Goal: Navigation & Orientation: Find specific page/section

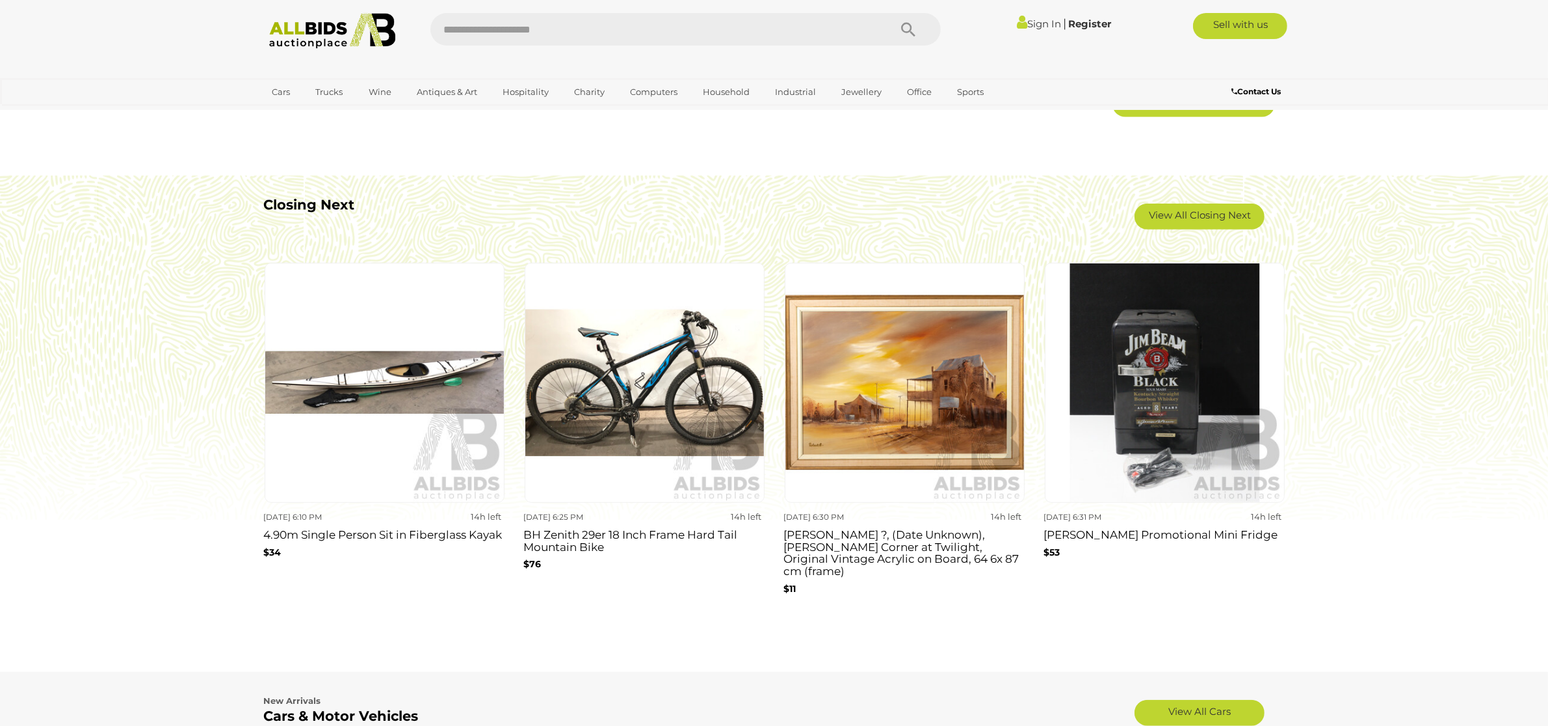
scroll to position [1130, 0]
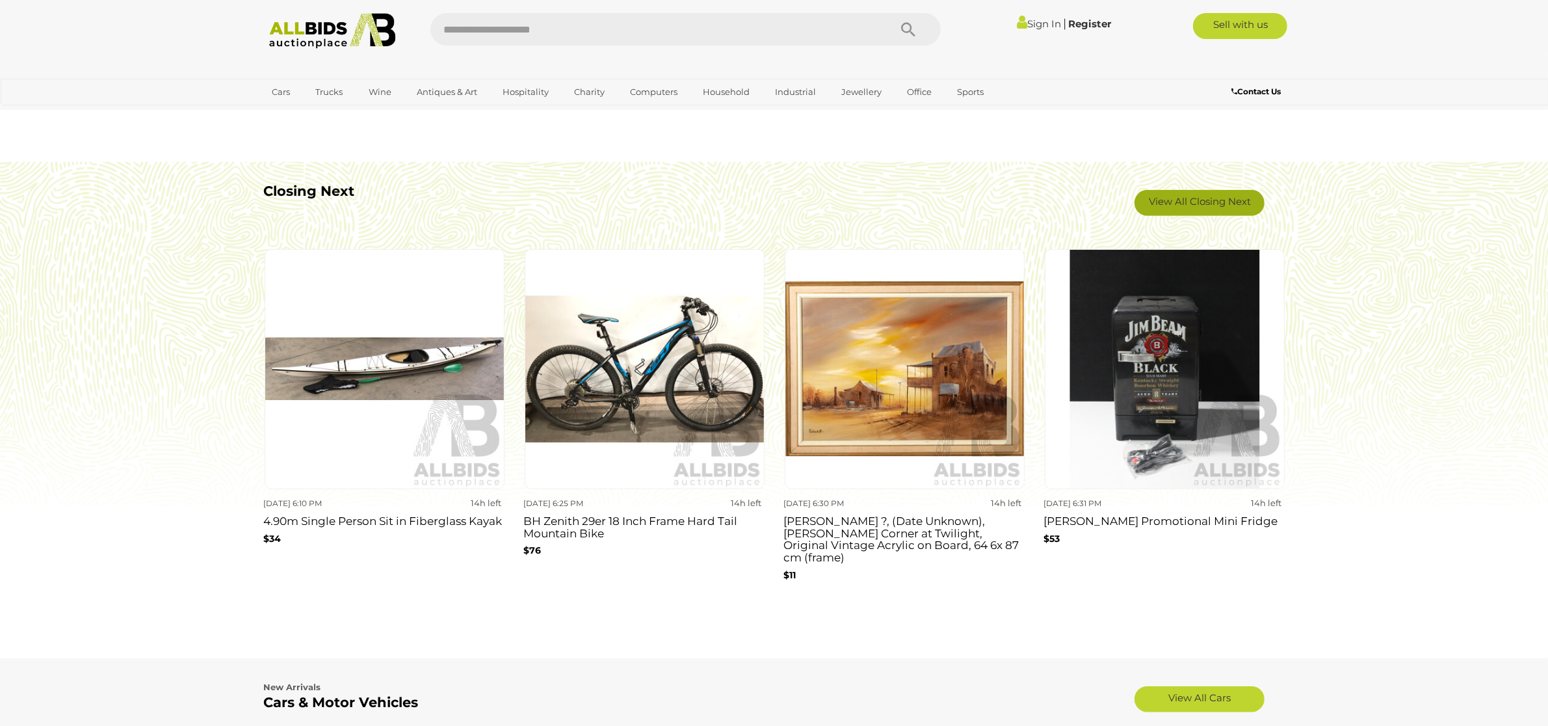
click at [1201, 206] on link "View All Closing Next" at bounding box center [1200, 203] width 130 height 26
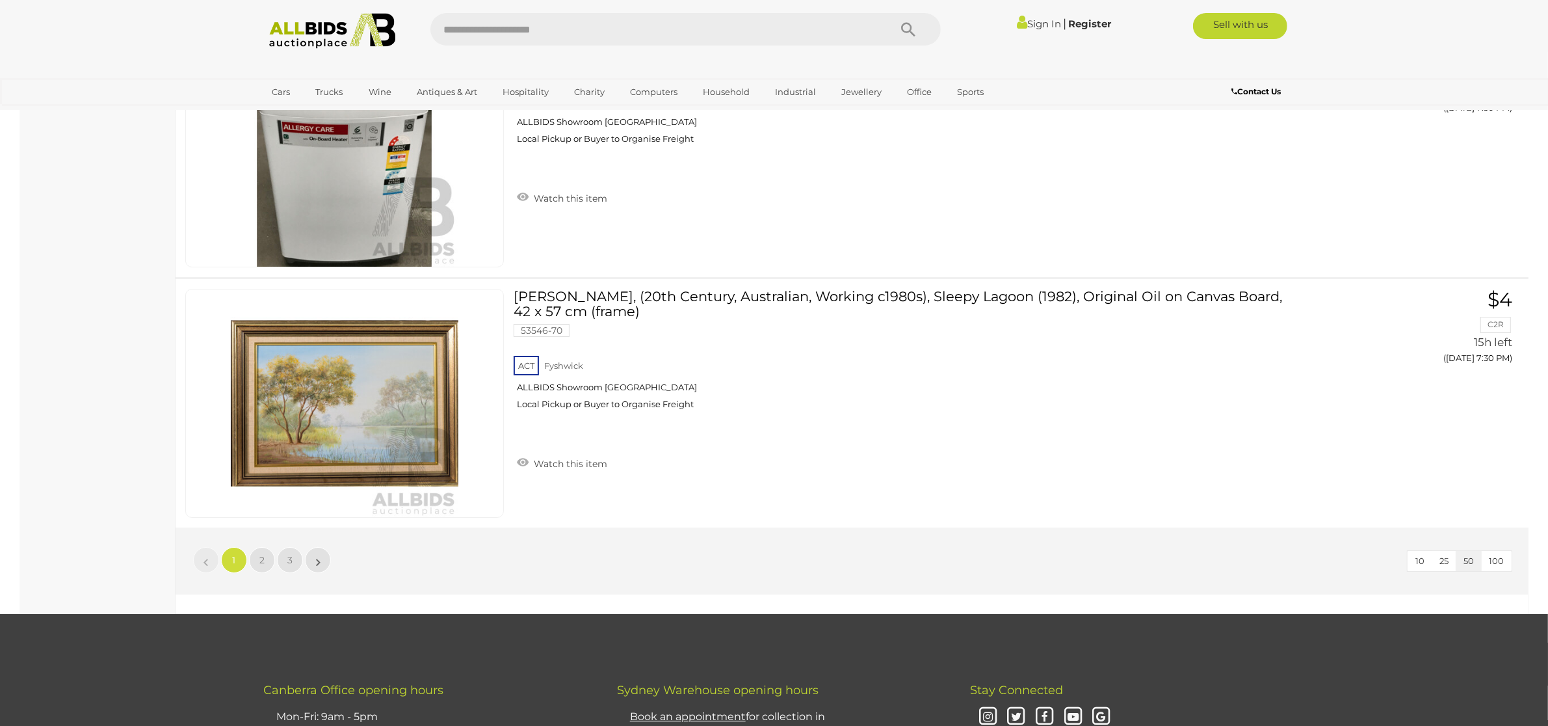
scroll to position [12180, 0]
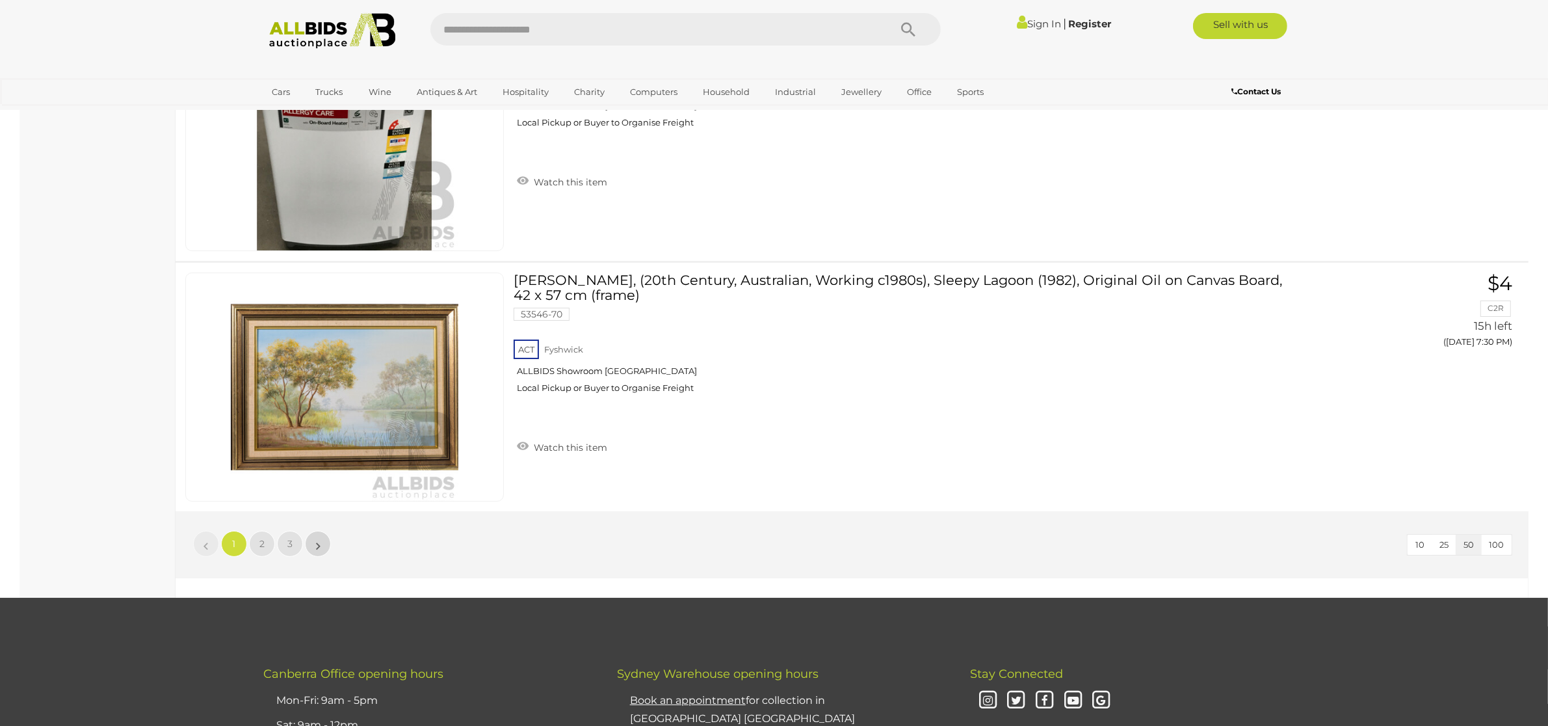
click at [324, 553] on link "»" at bounding box center [318, 544] width 26 height 26
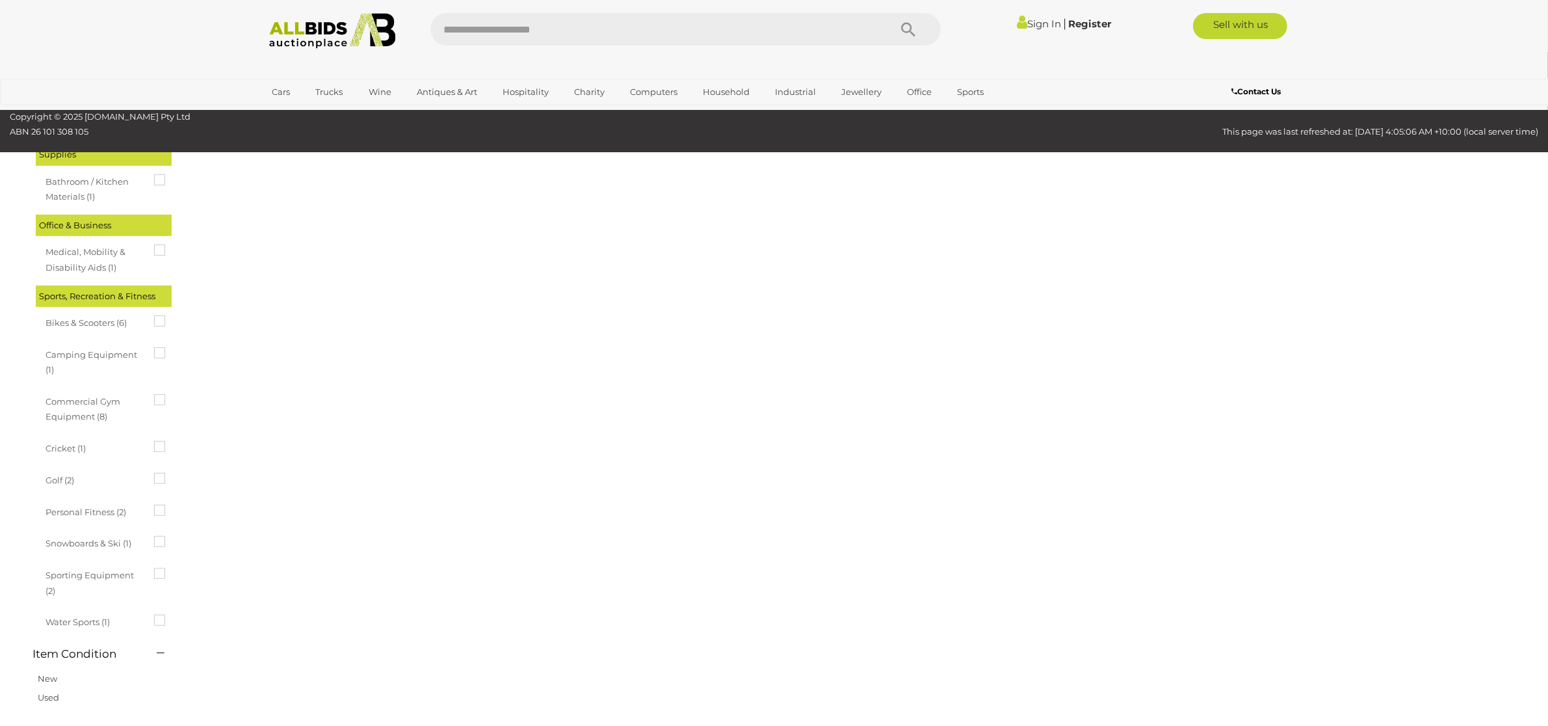
scroll to position [46, 0]
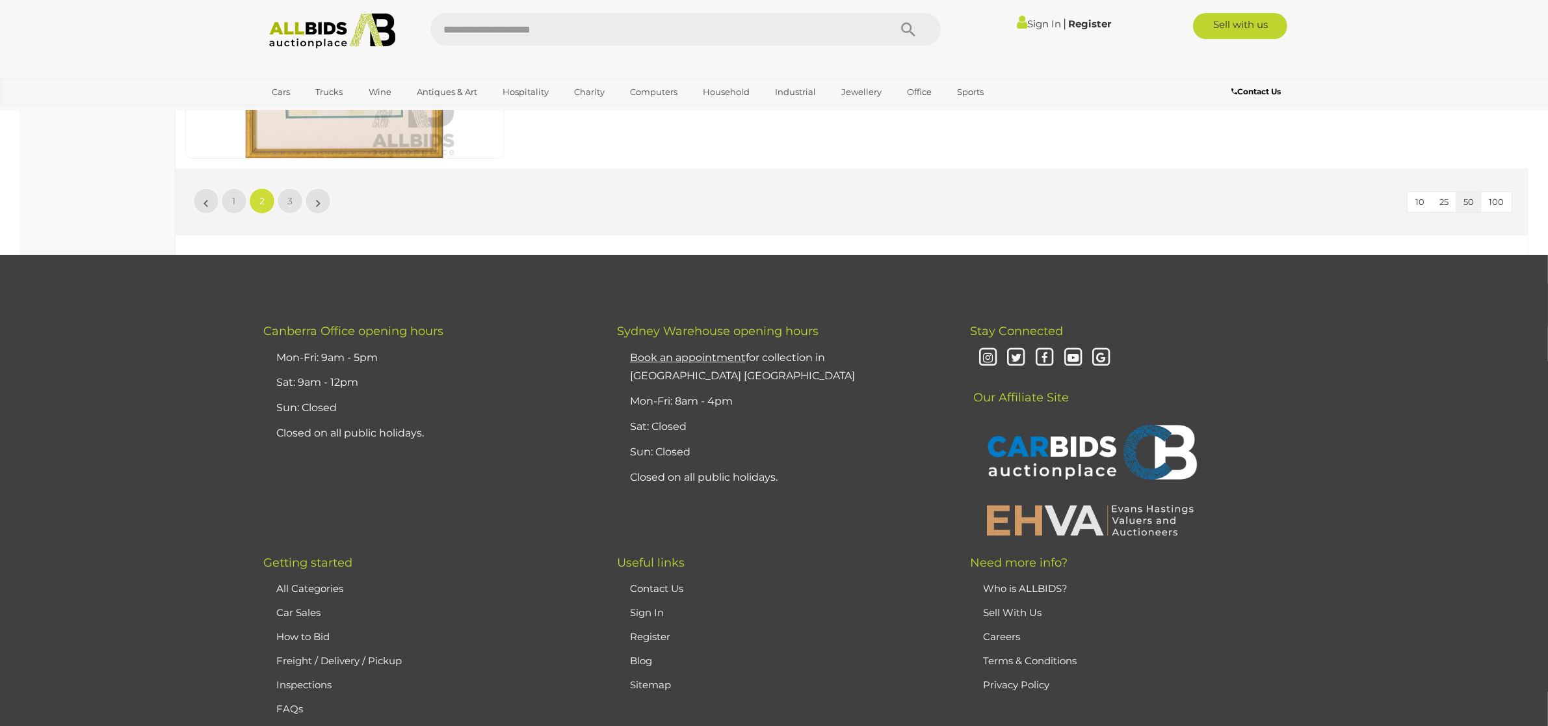
scroll to position [12397, 0]
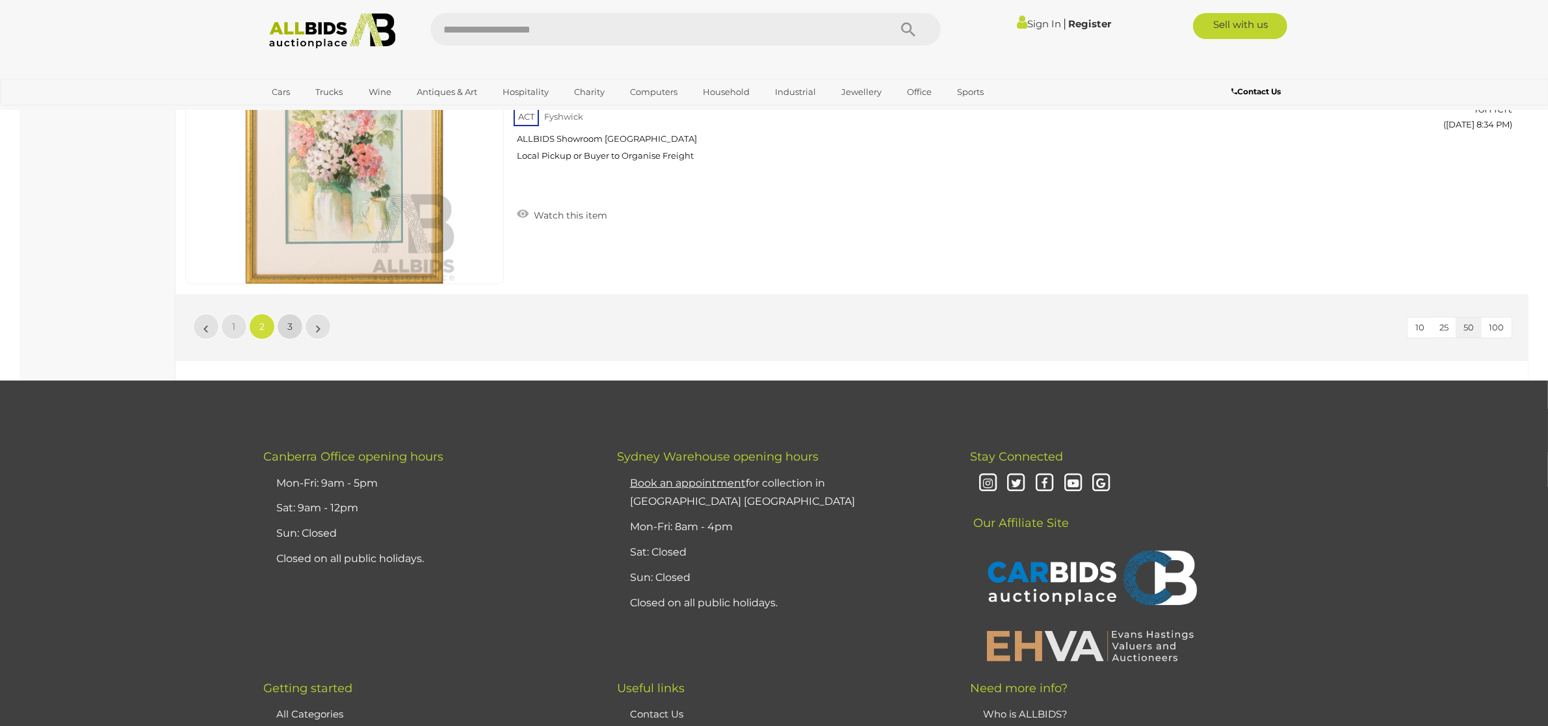
click at [287, 332] on span "3" at bounding box center [289, 327] width 5 height 12
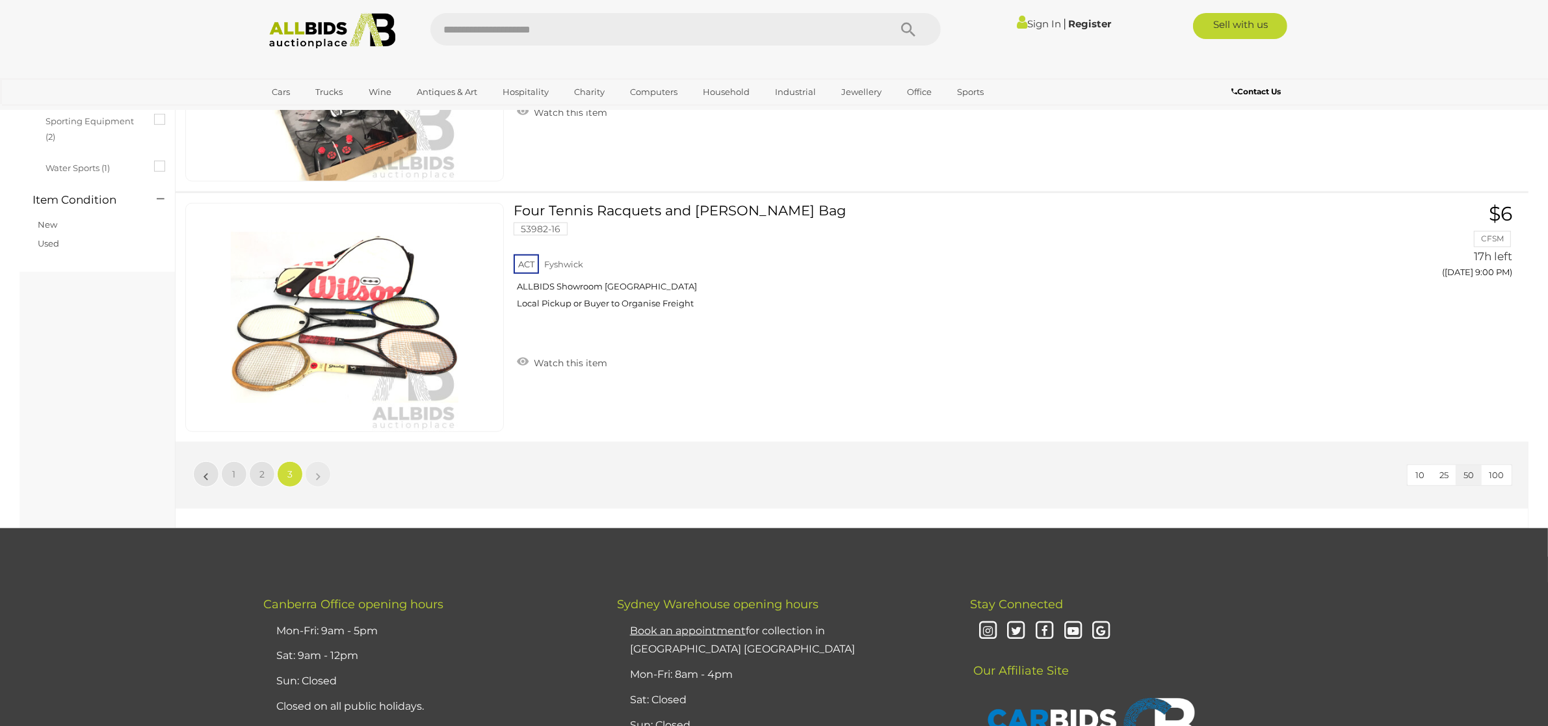
scroll to position [1249, 0]
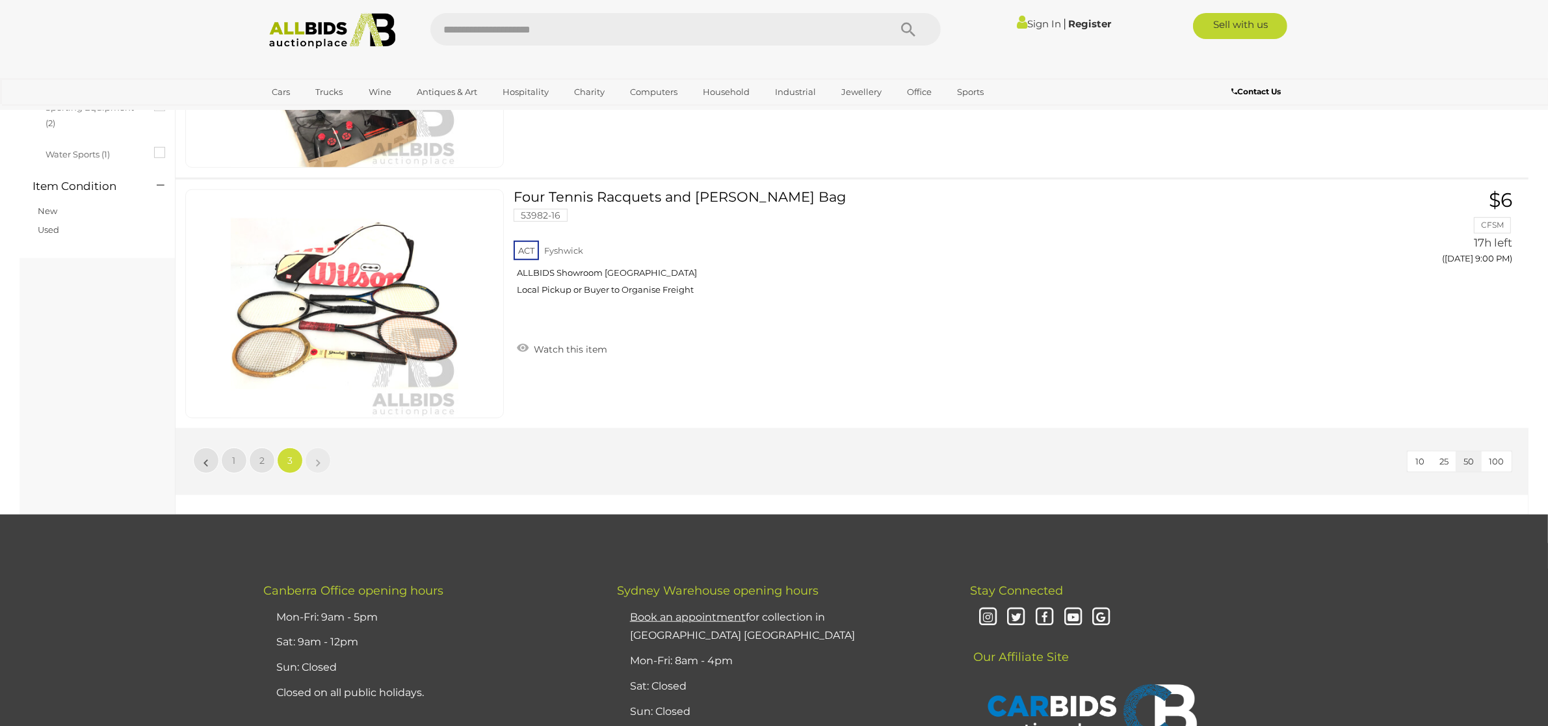
click at [295, 8] on div "Sign In |" at bounding box center [774, 26] width 1548 height 52
click at [300, 33] on img at bounding box center [332, 31] width 141 height 36
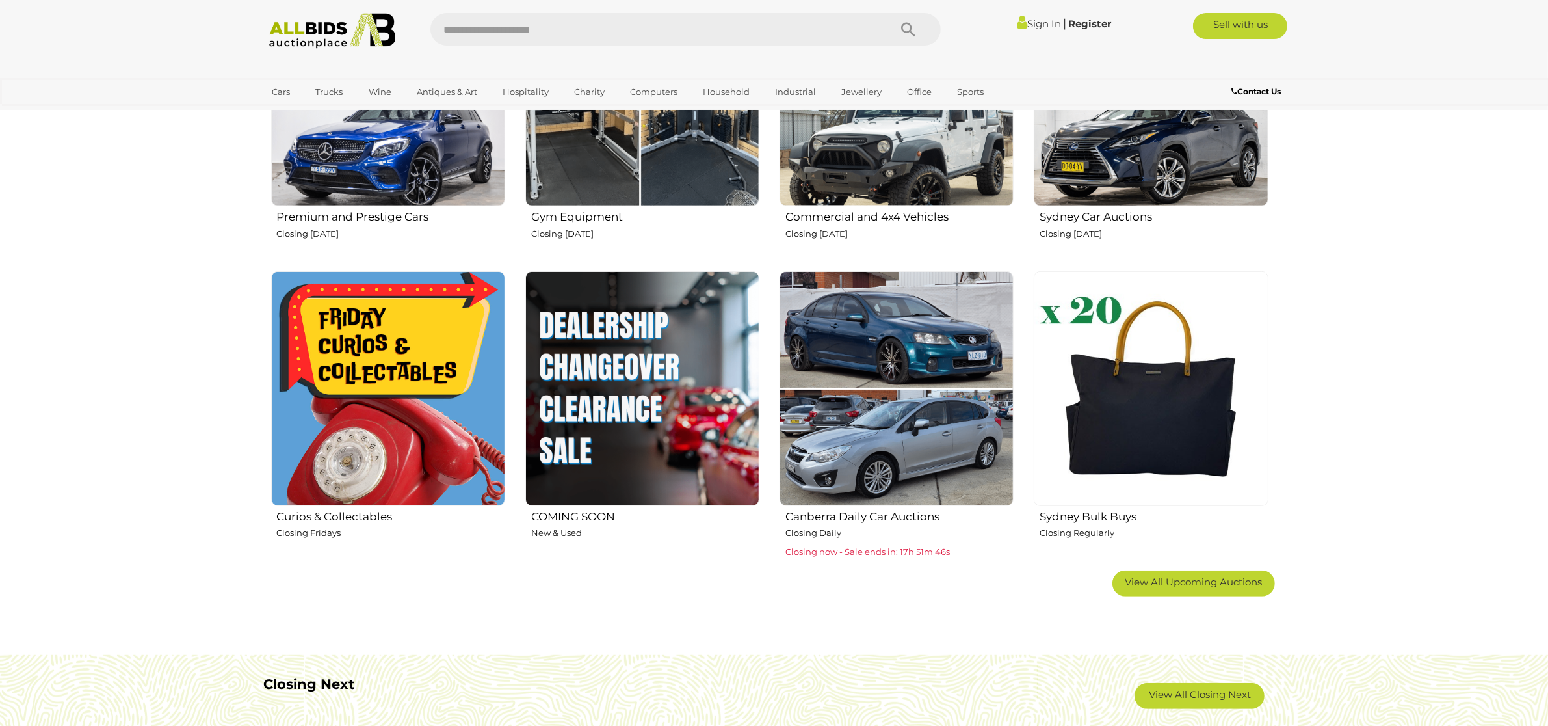
scroll to position [548, 0]
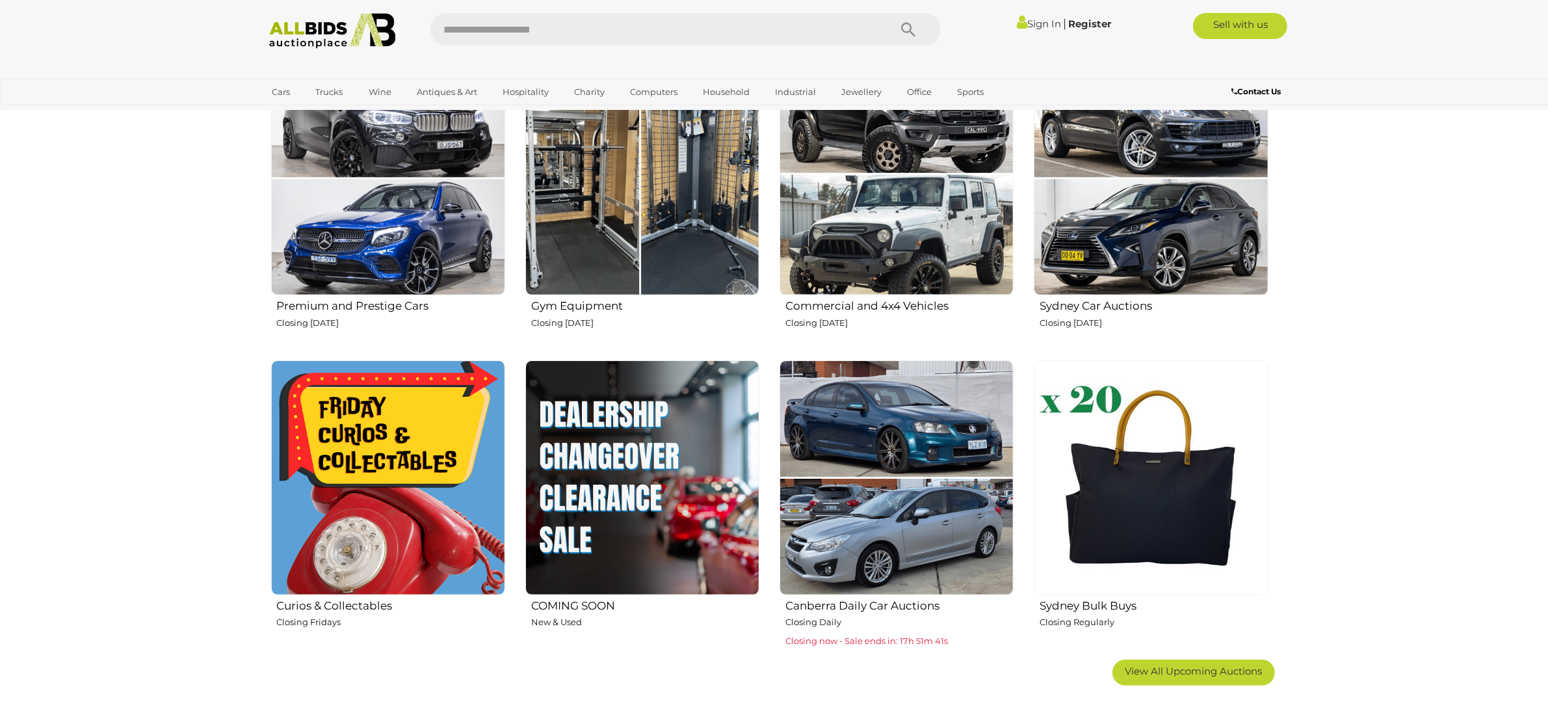
click at [627, 458] on img at bounding box center [642, 477] width 234 height 234
click at [629, 477] on img at bounding box center [642, 477] width 234 height 234
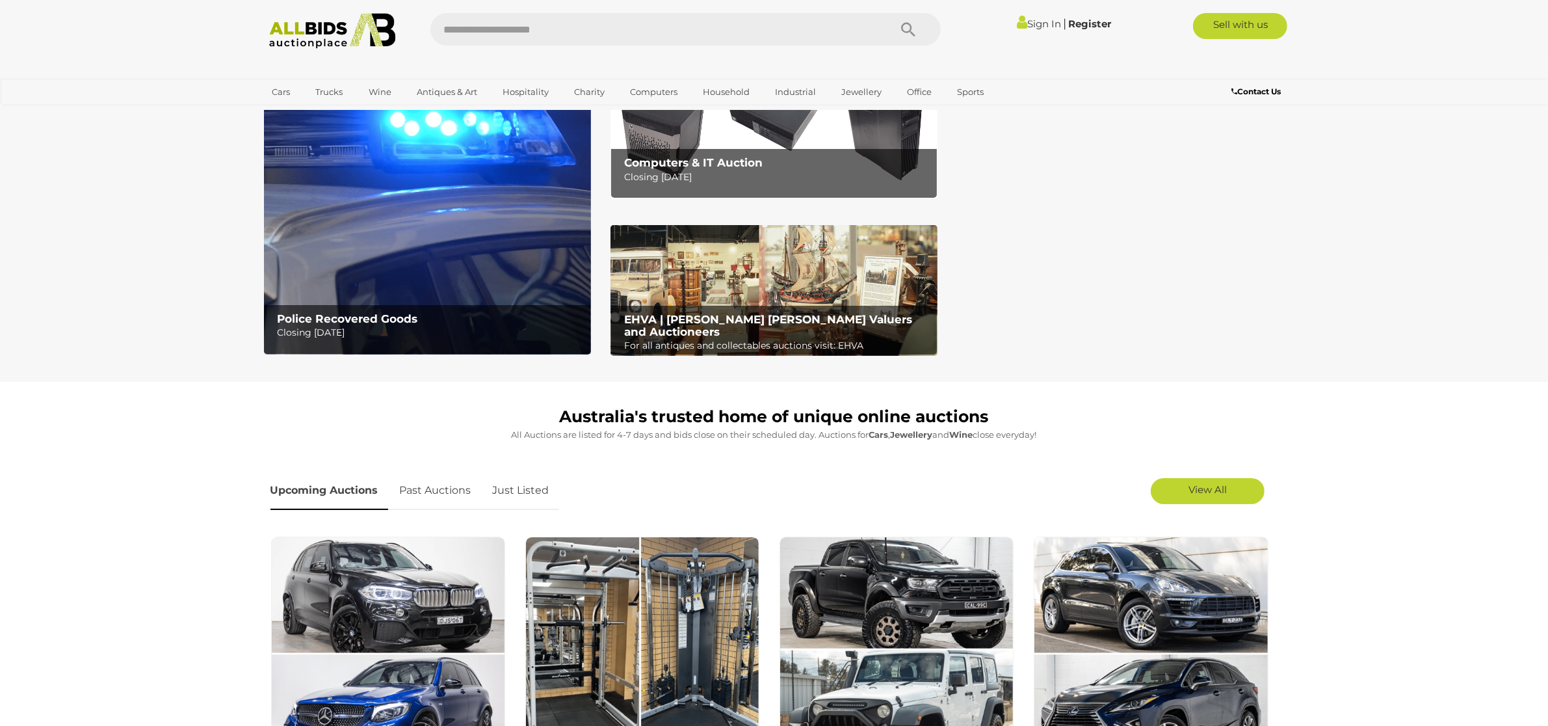
scroll to position [0, 0]
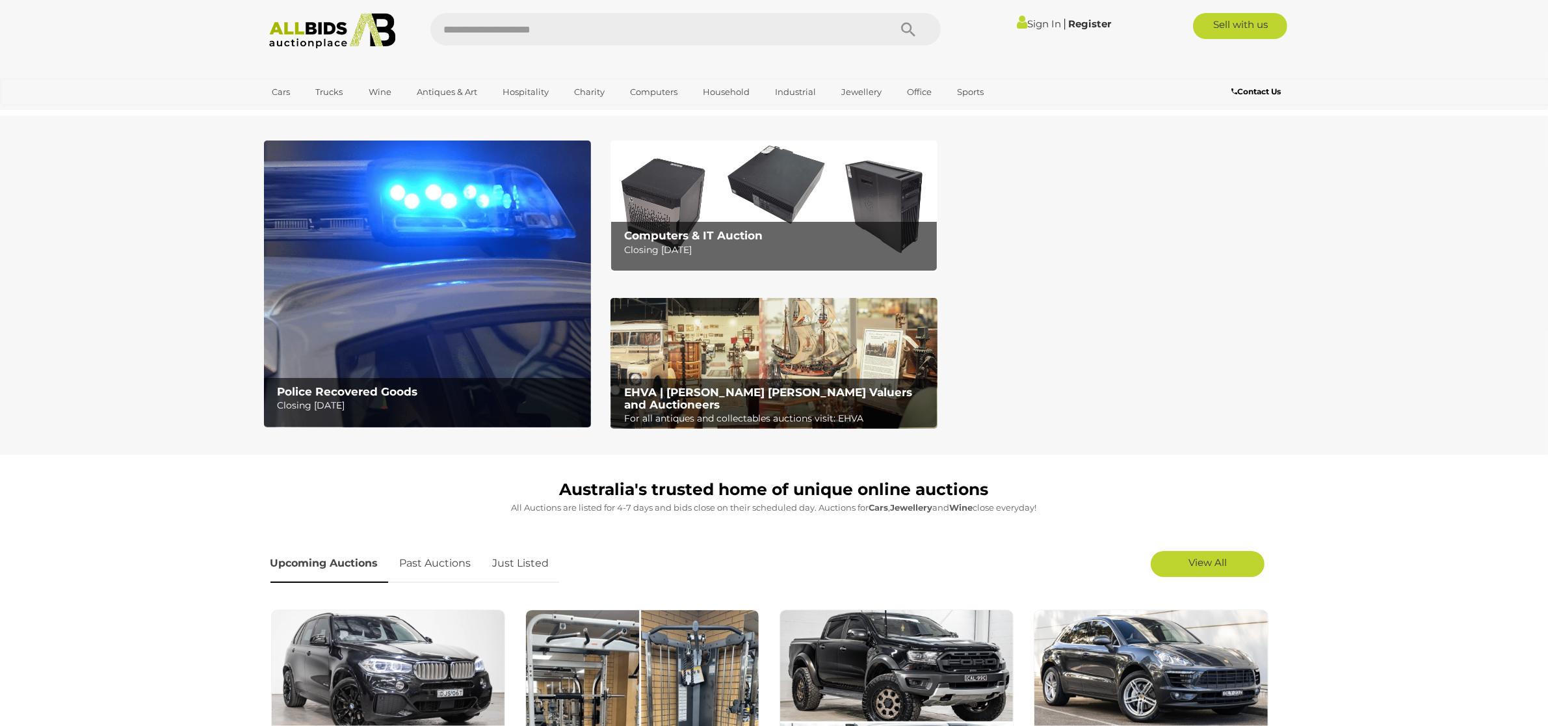
click at [796, 230] on h2 "Computers & IT Auction" at bounding box center [777, 236] width 306 height 12
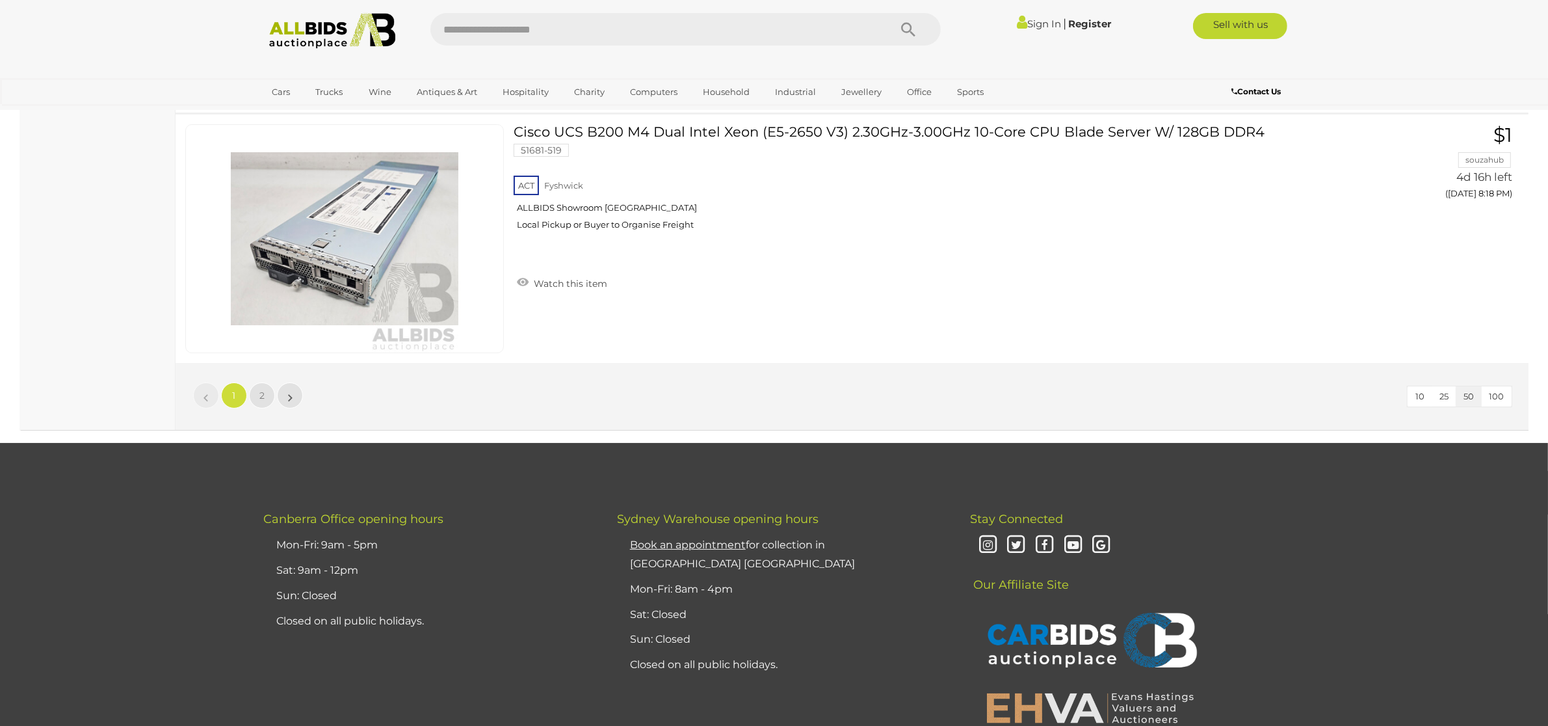
scroll to position [12419, 0]
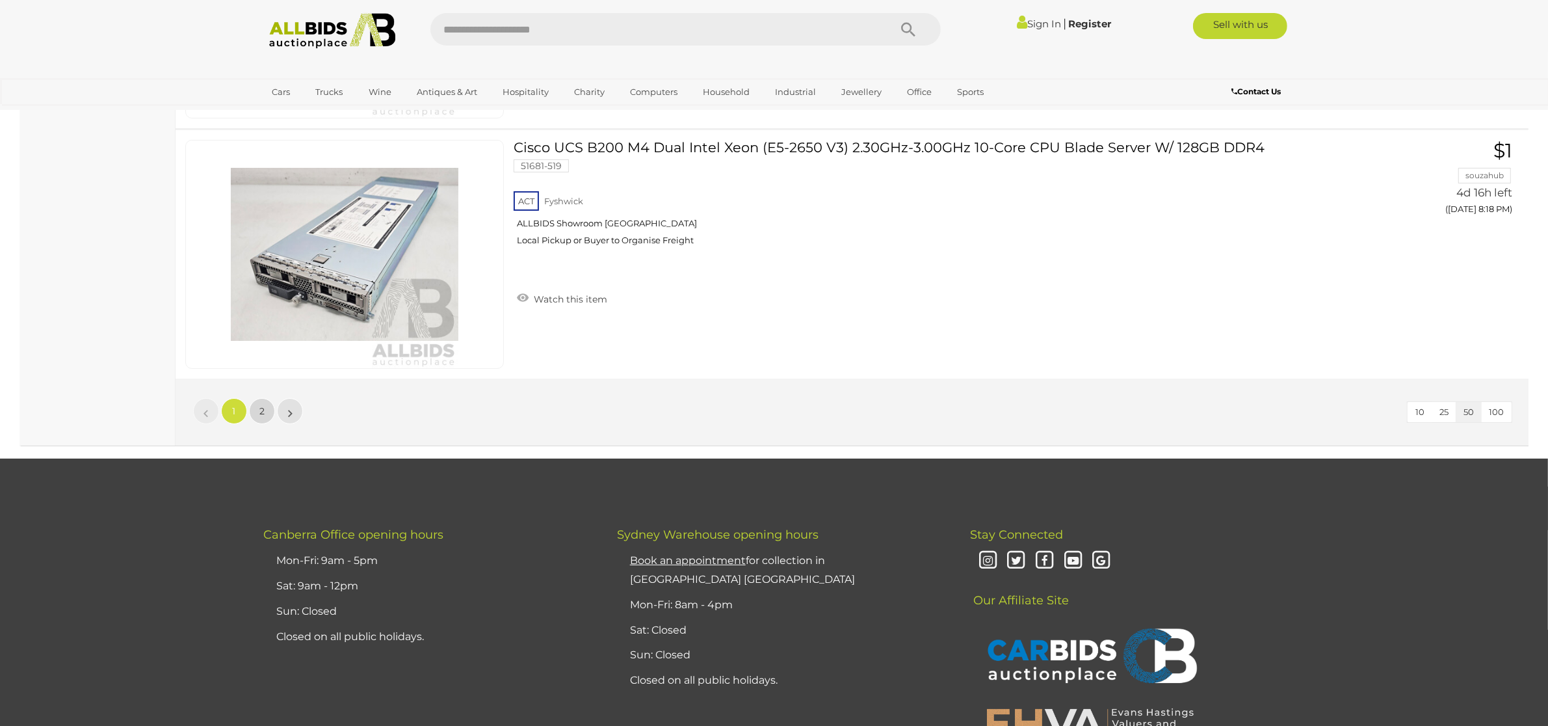
click at [257, 417] on link "2" at bounding box center [262, 411] width 26 height 26
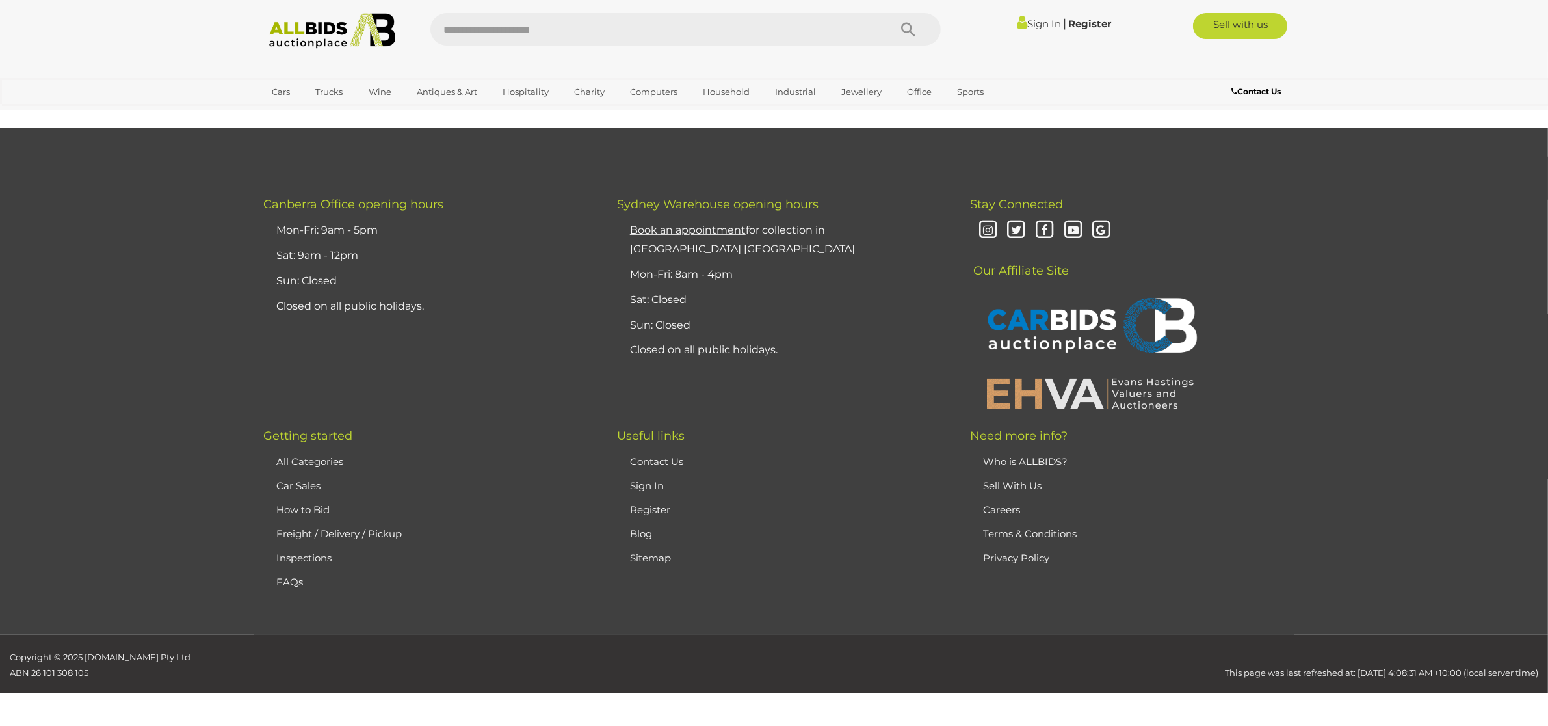
scroll to position [151, 0]
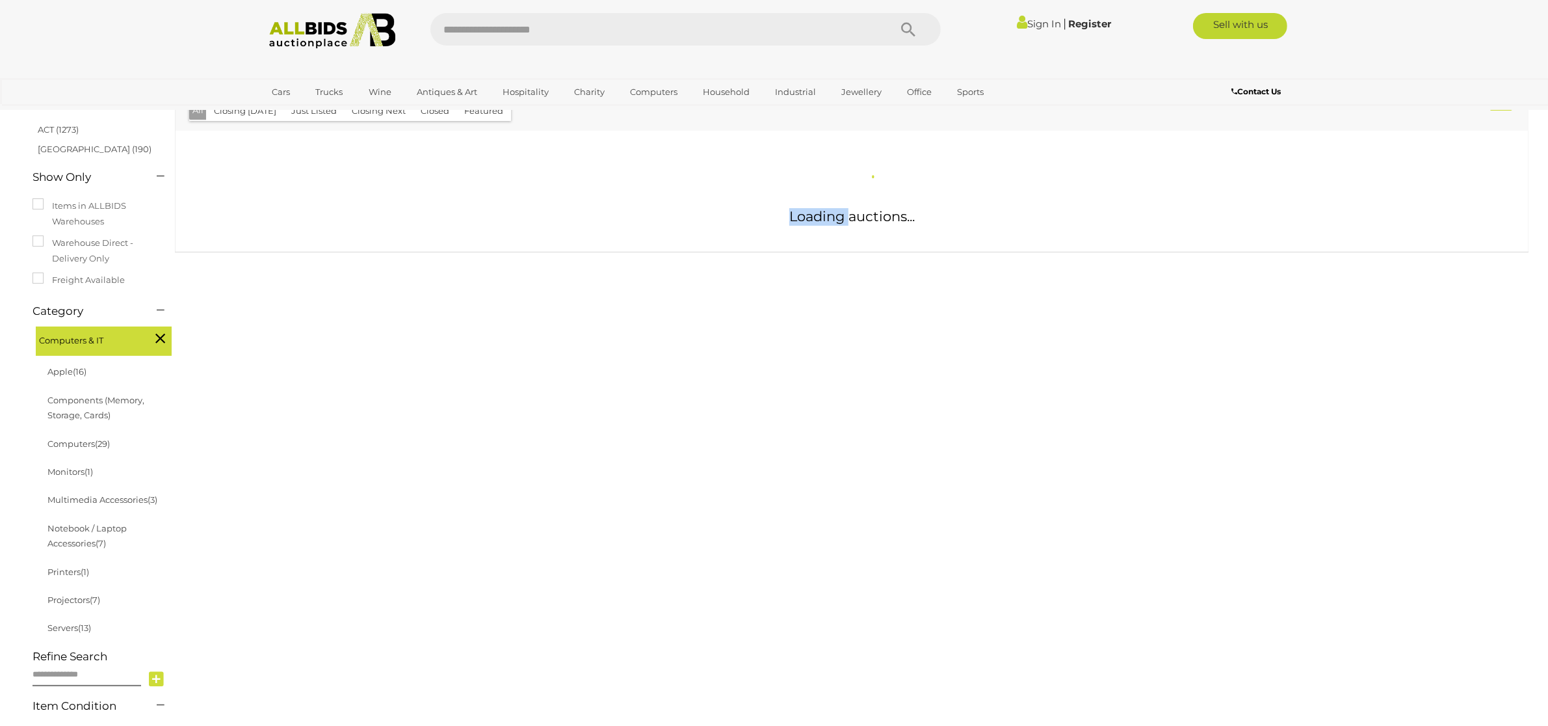
click at [257, 417] on div "Computer Auctions Alert this sale Location (1)" at bounding box center [774, 402] width 1529 height 811
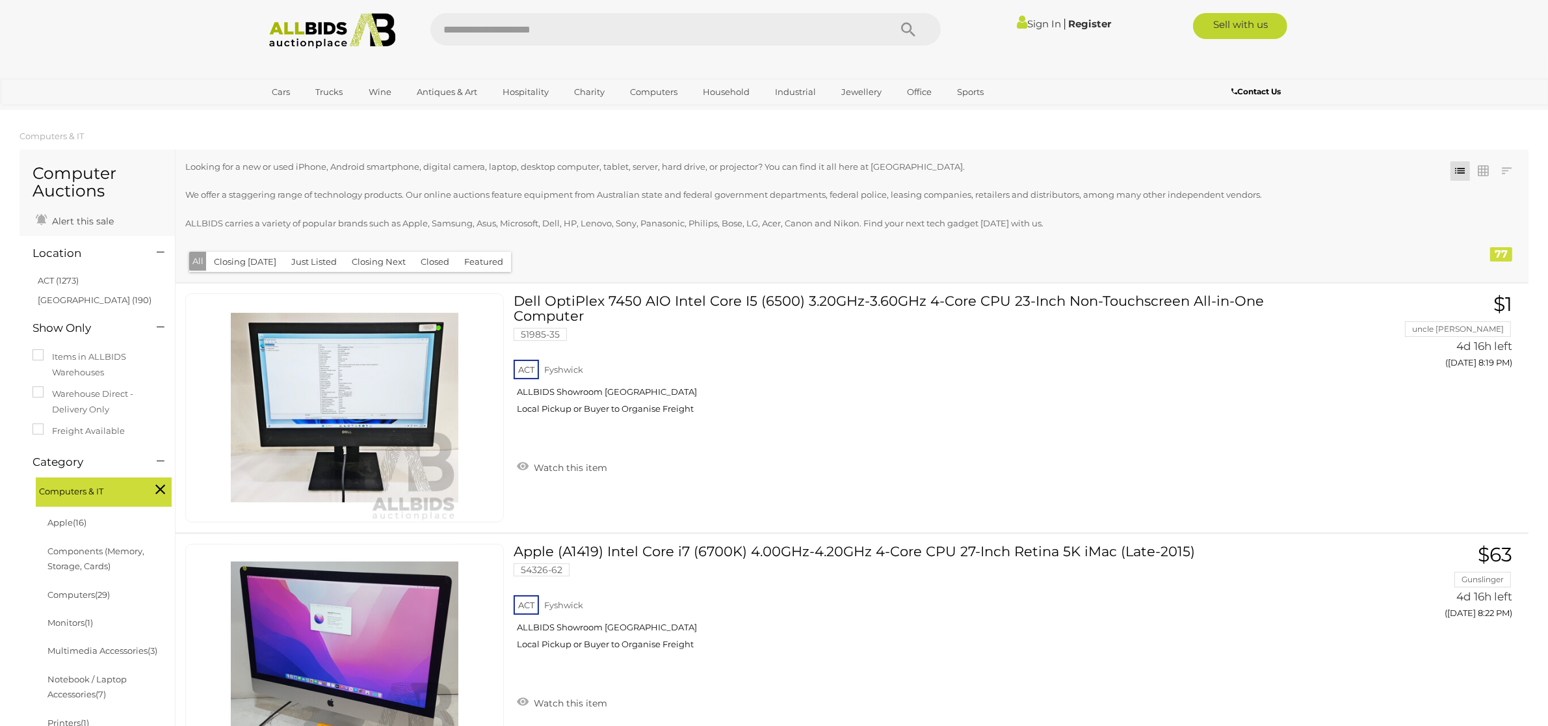
click at [355, 33] on img at bounding box center [332, 31] width 141 height 36
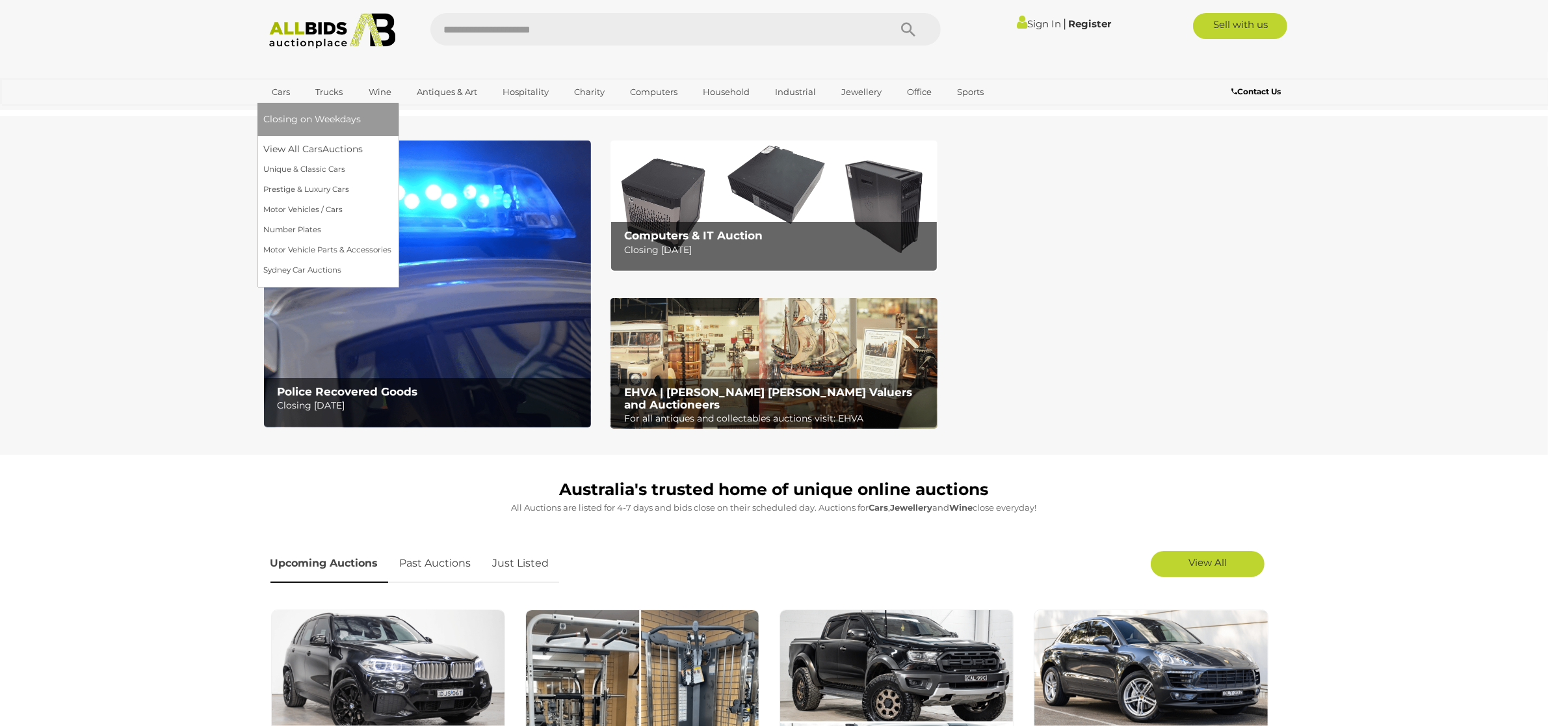
click at [280, 88] on link "Cars" at bounding box center [281, 91] width 35 height 21
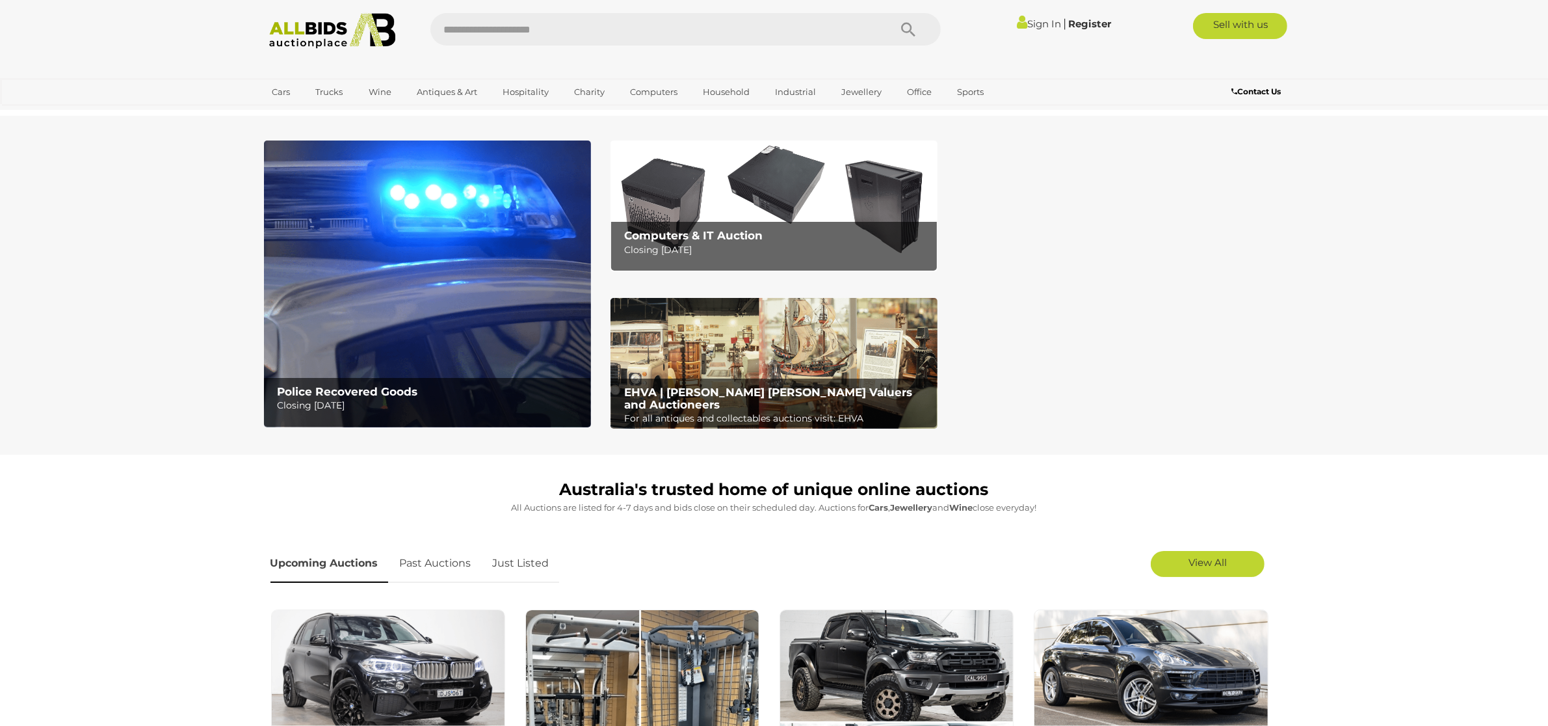
click at [482, 254] on img at bounding box center [427, 283] width 327 height 287
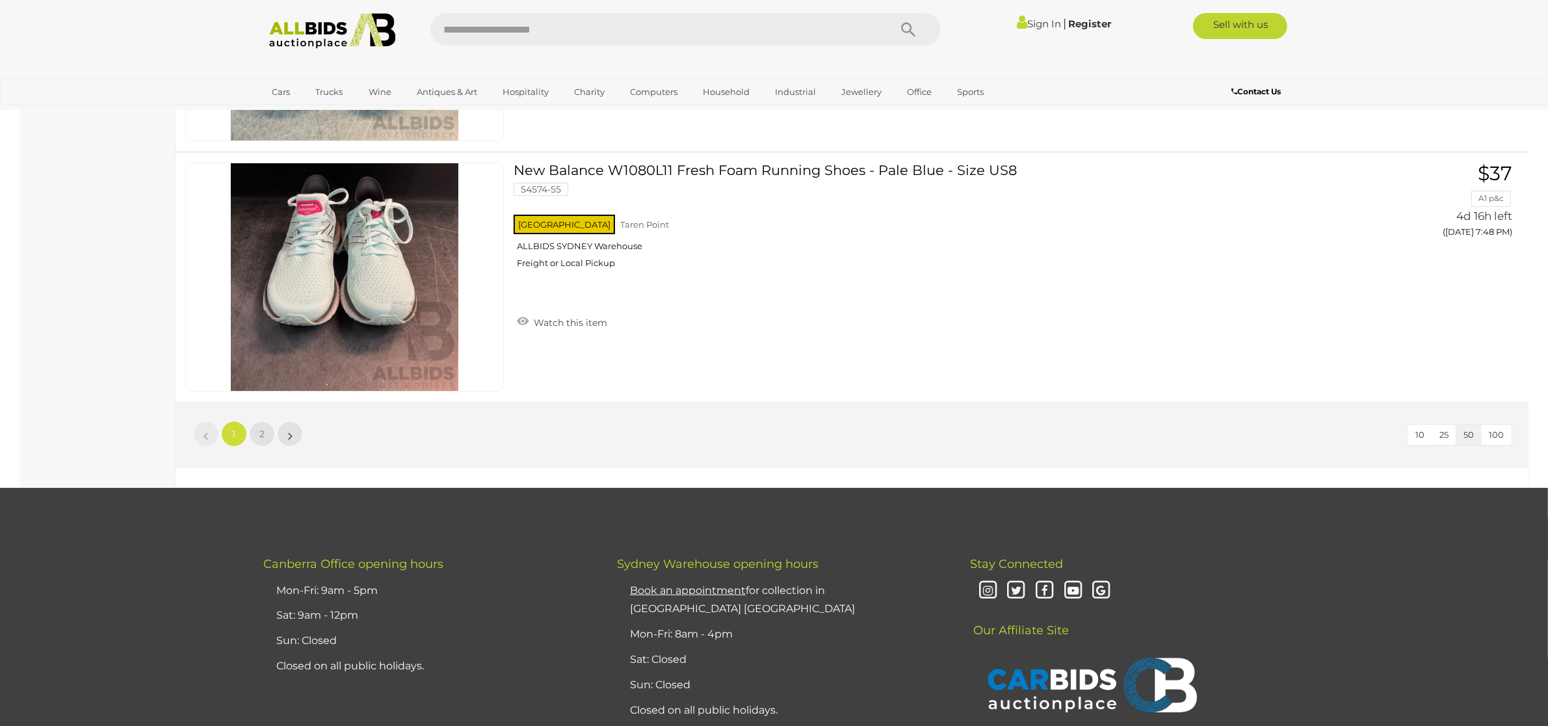
scroll to position [12422, 0]
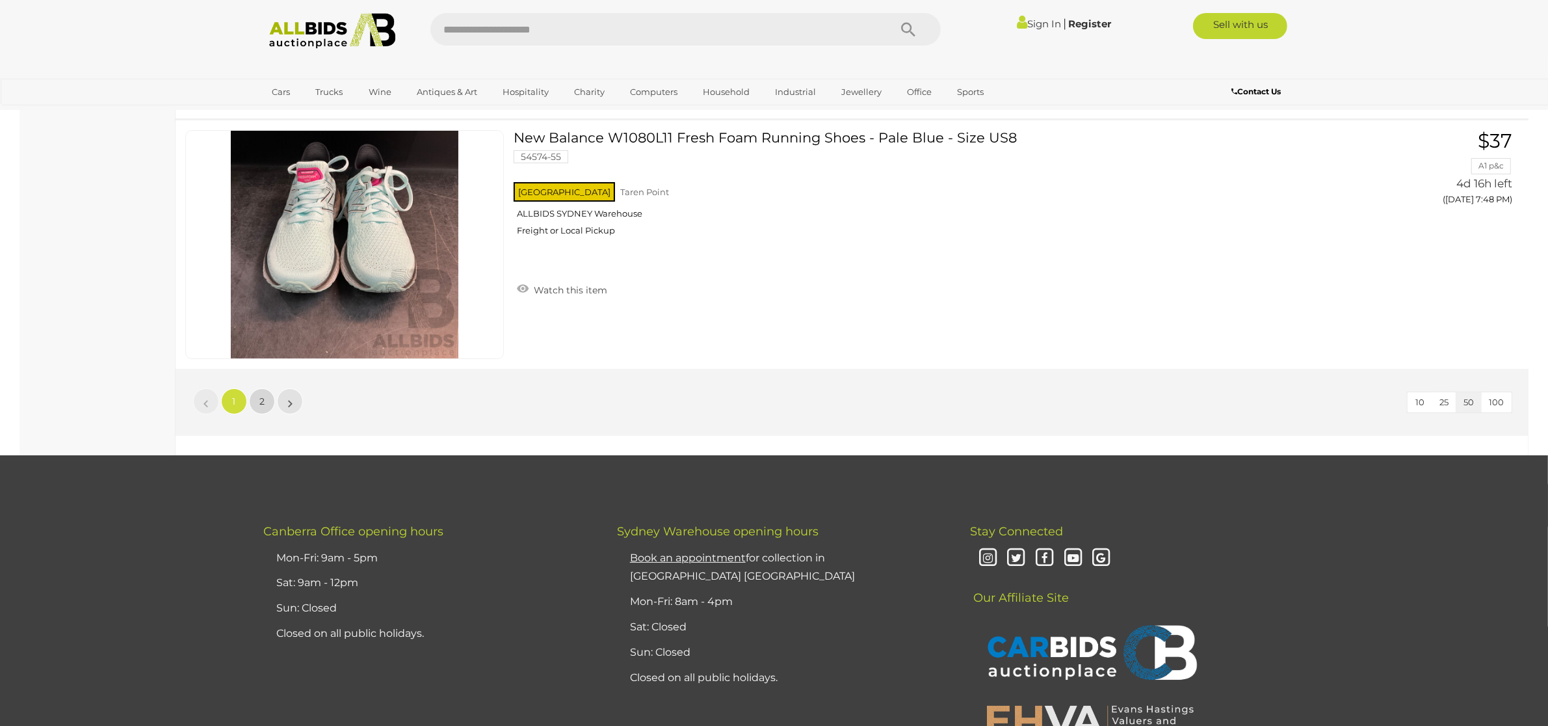
click at [263, 404] on span "2" at bounding box center [261, 401] width 5 height 12
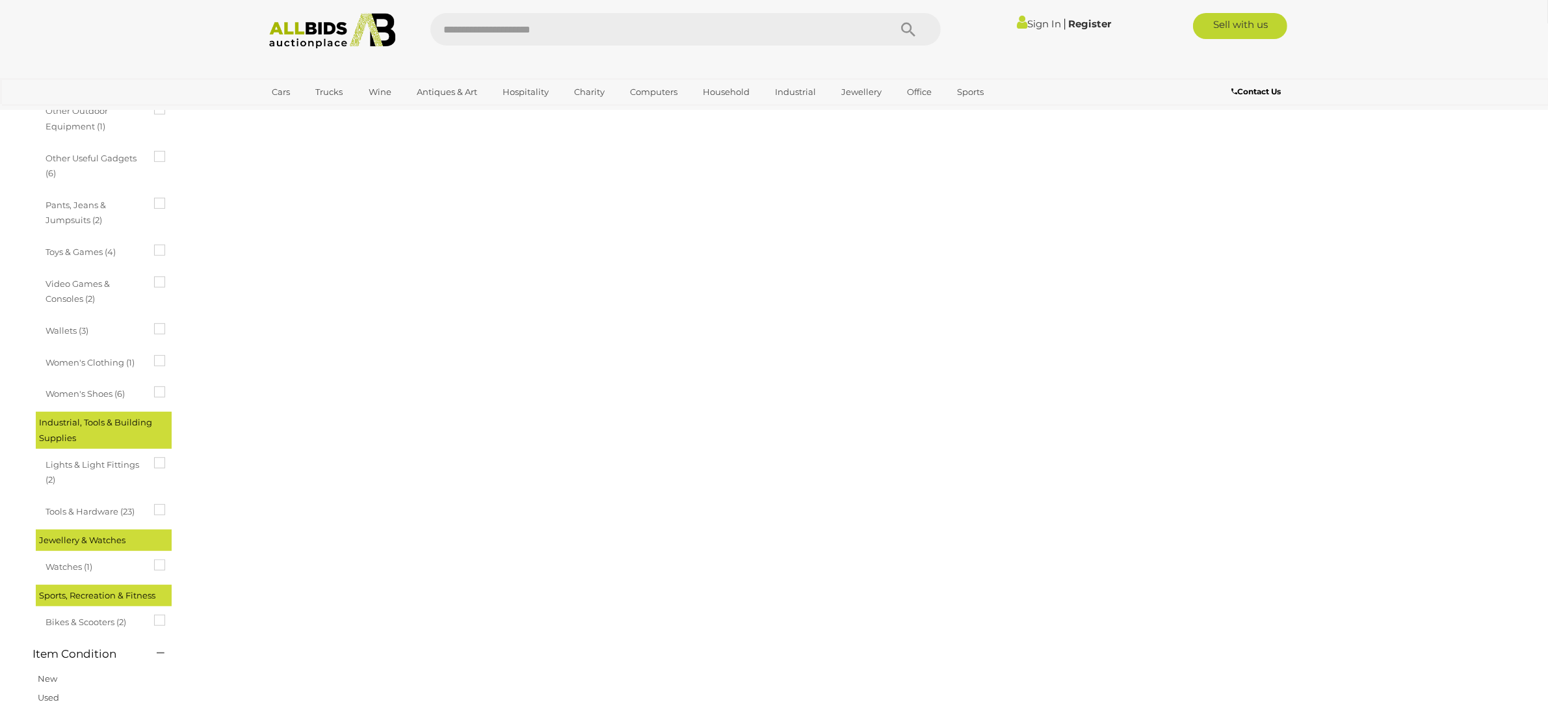
scroll to position [145, 0]
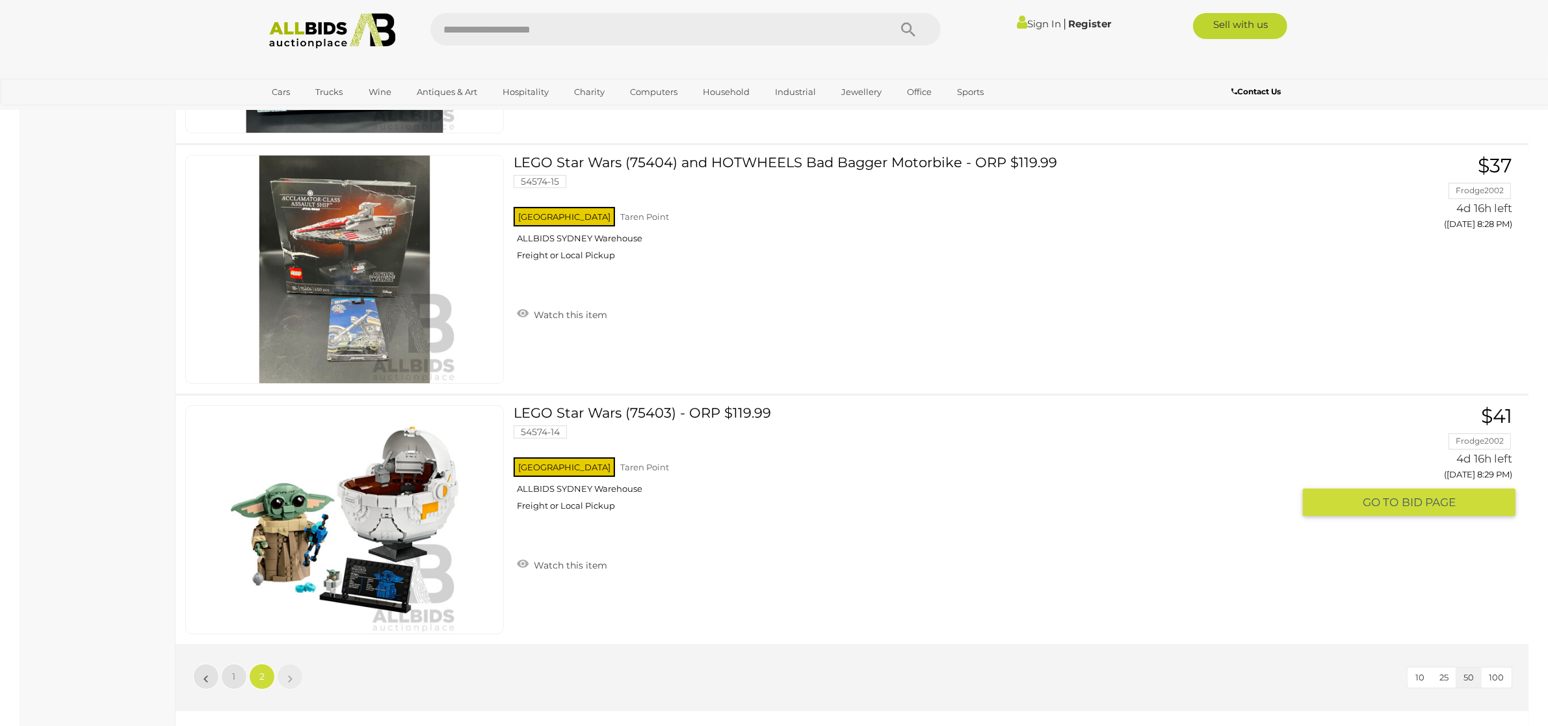
scroll to position [11645, 0]
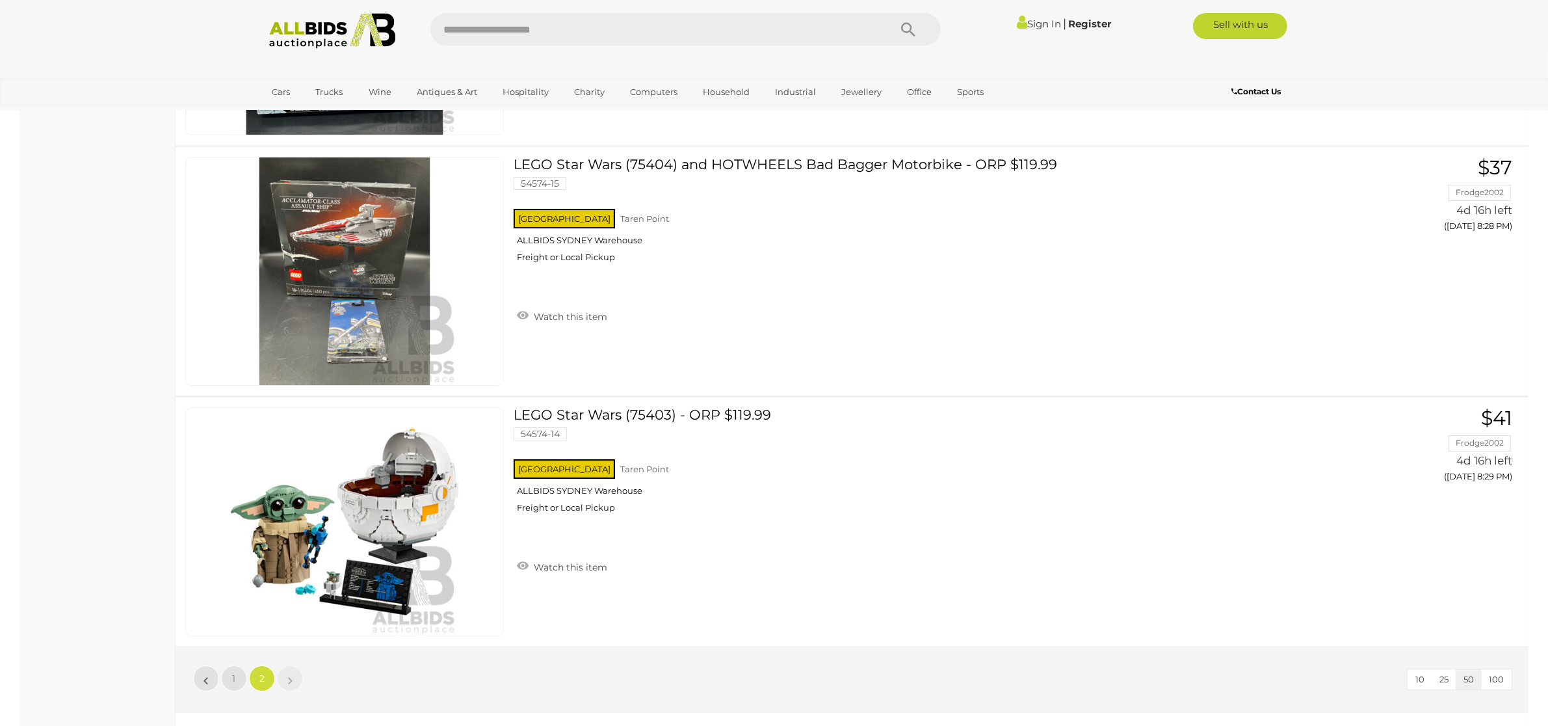
click at [291, 675] on li "»" at bounding box center [290, 678] width 25 height 26
click at [300, 31] on img at bounding box center [332, 31] width 141 height 36
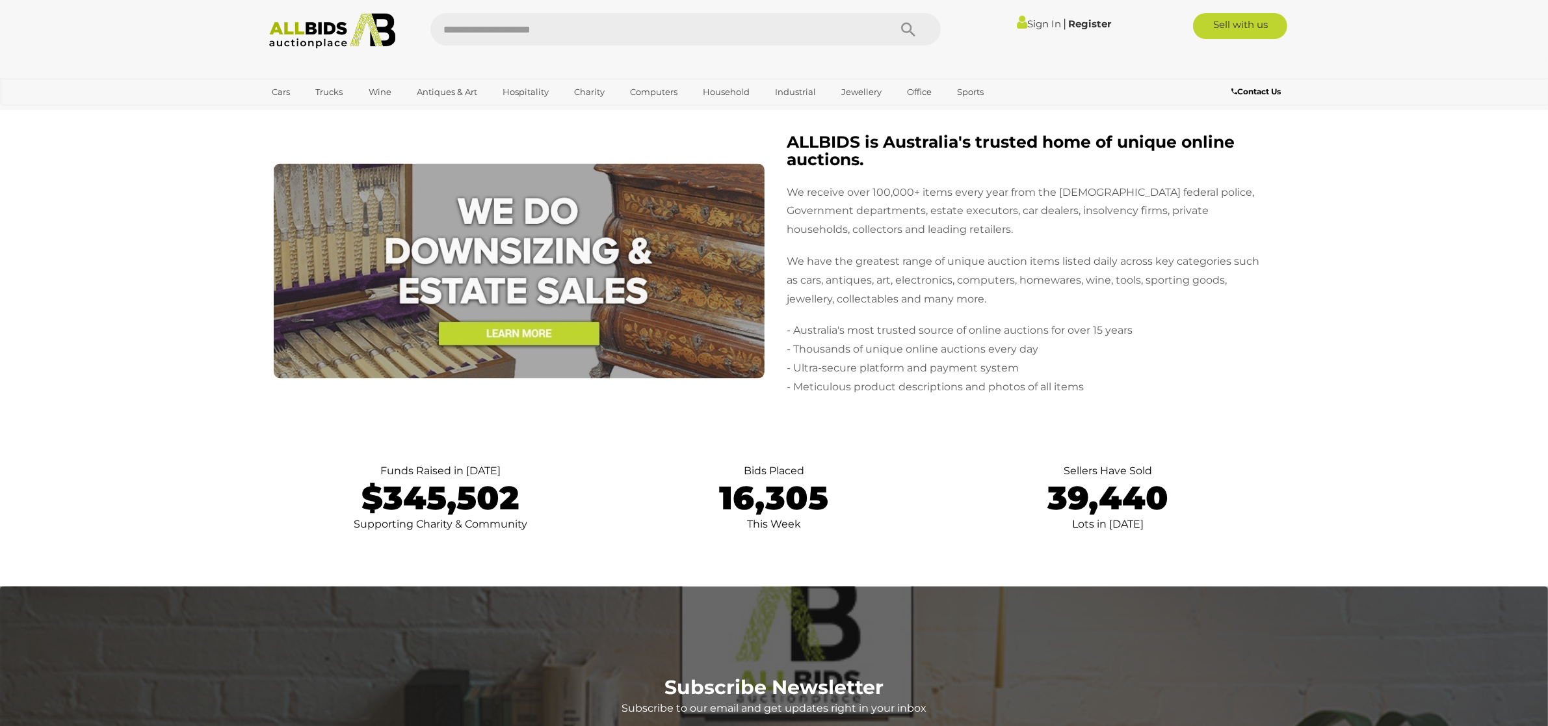
scroll to position [2603, 0]
